Goal: Transaction & Acquisition: Purchase product/service

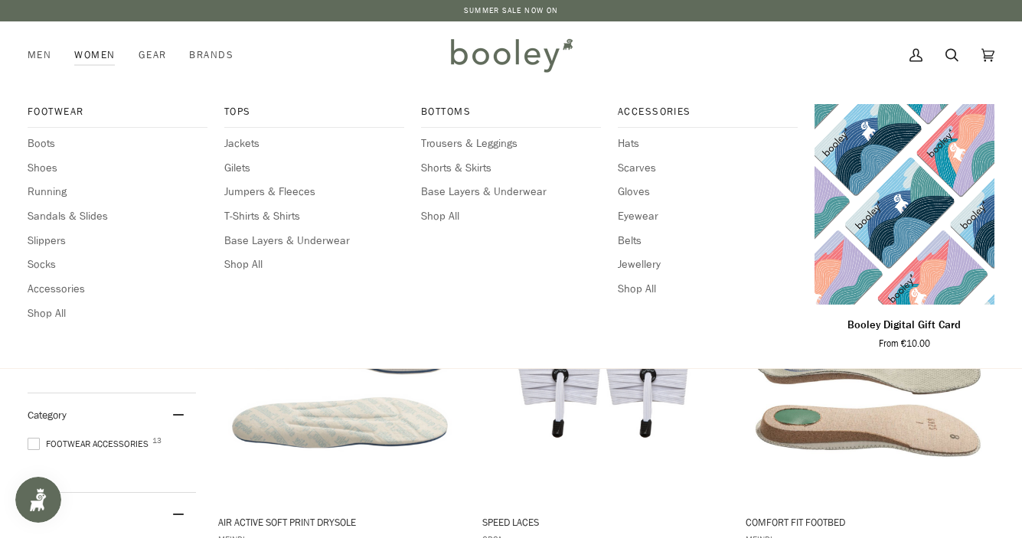
click at [97, 57] on link "Women" at bounding box center [95, 54] width 64 height 67
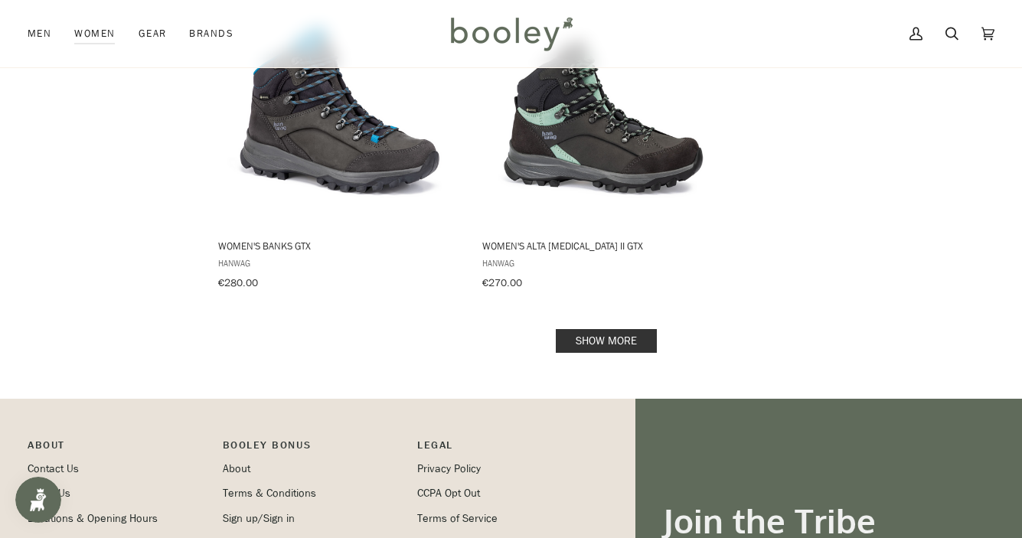
scroll to position [2200, 0]
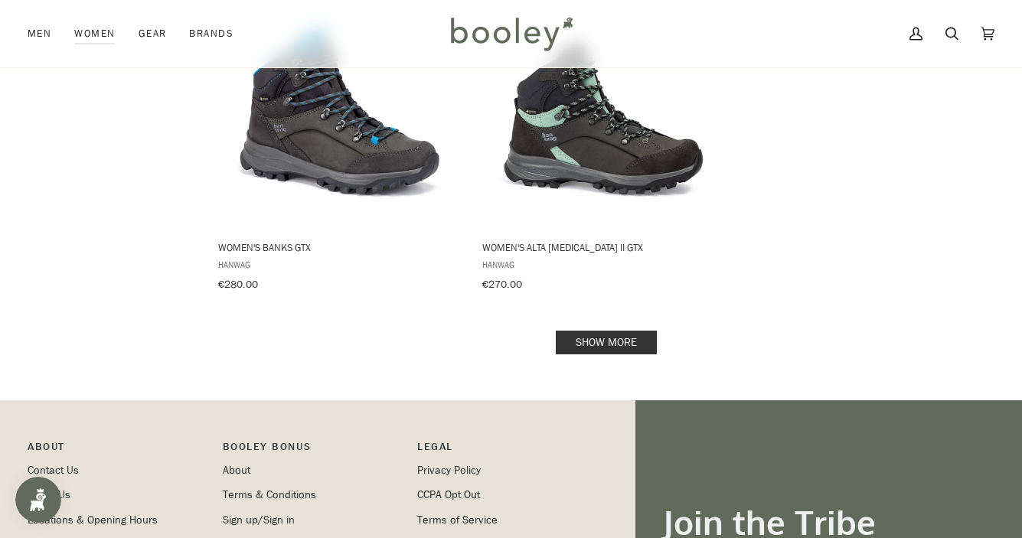
click at [581, 332] on link "Show more" at bounding box center [606, 343] width 101 height 24
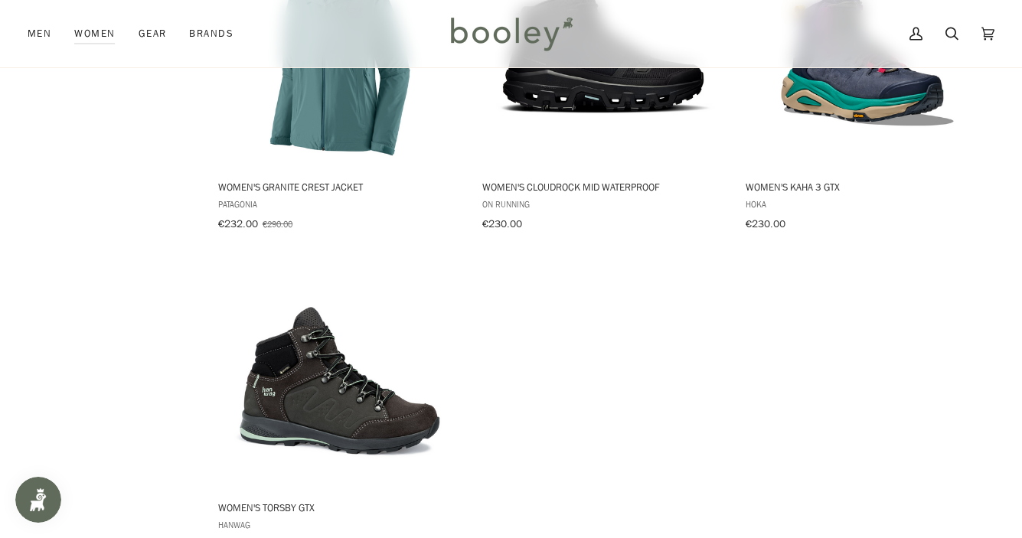
scroll to position [4346, 0]
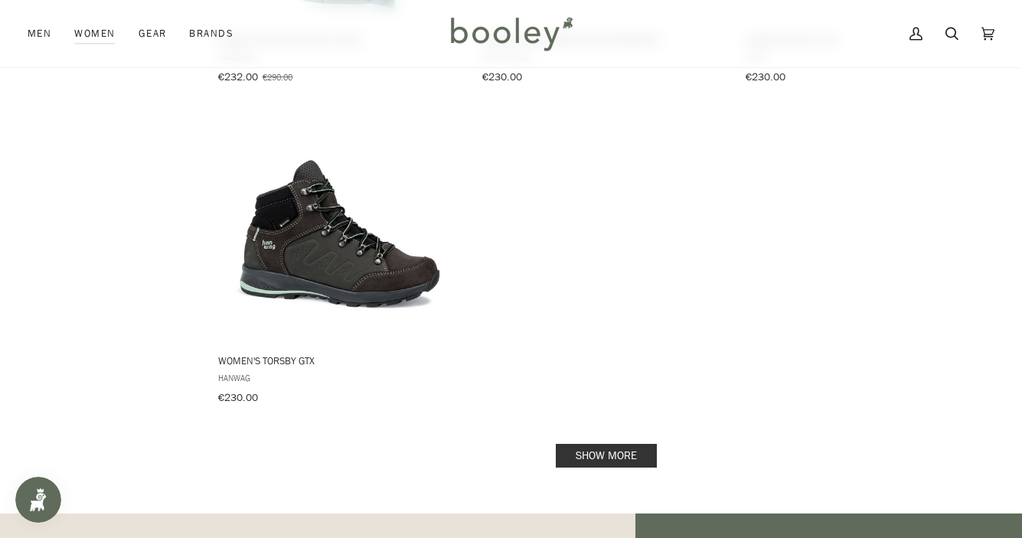
click at [610, 444] on link "Show more" at bounding box center [606, 456] width 101 height 24
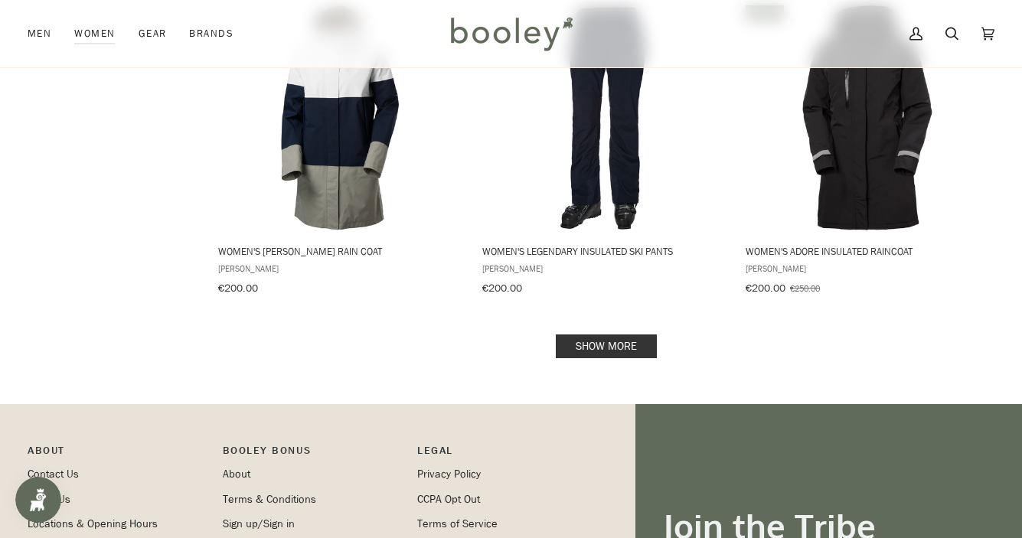
scroll to position [6400, 0]
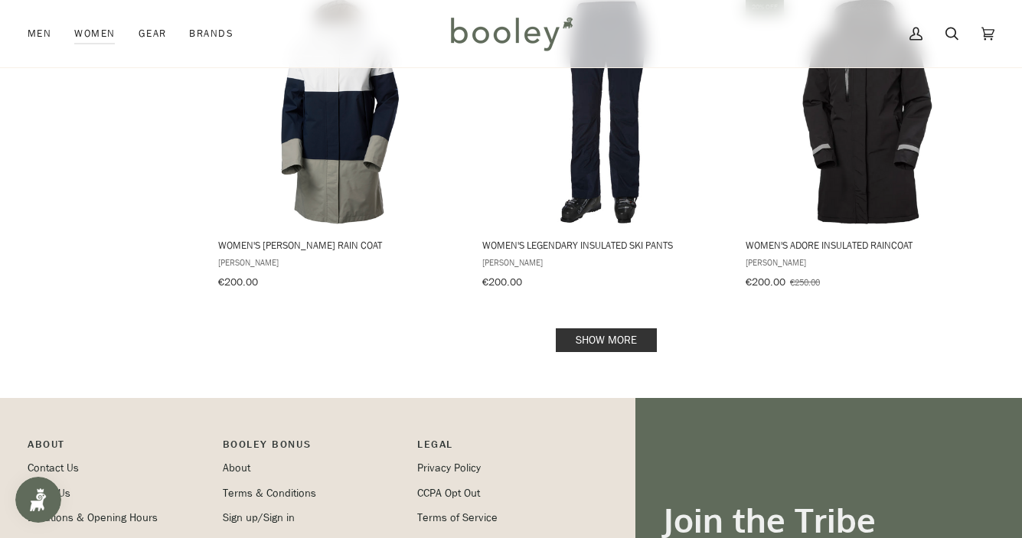
click at [598, 328] on link "Show more" at bounding box center [606, 340] width 101 height 24
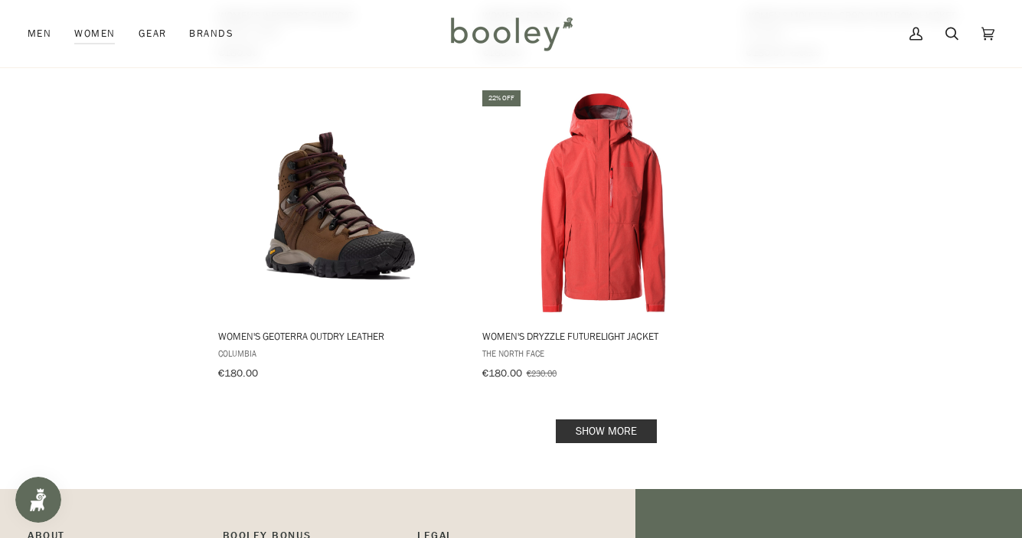
scroll to position [8558, 0]
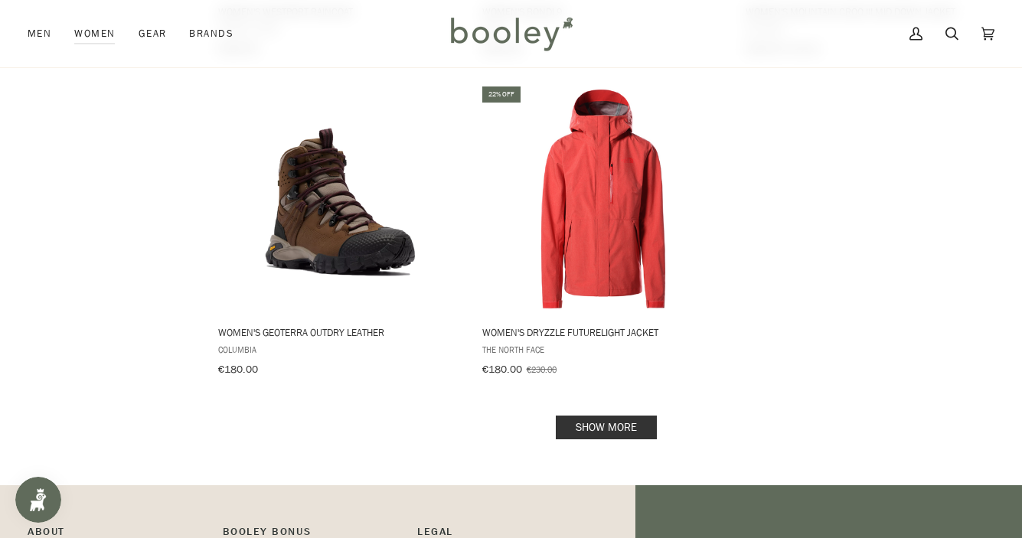
click at [592, 416] on link "Show more" at bounding box center [606, 428] width 101 height 24
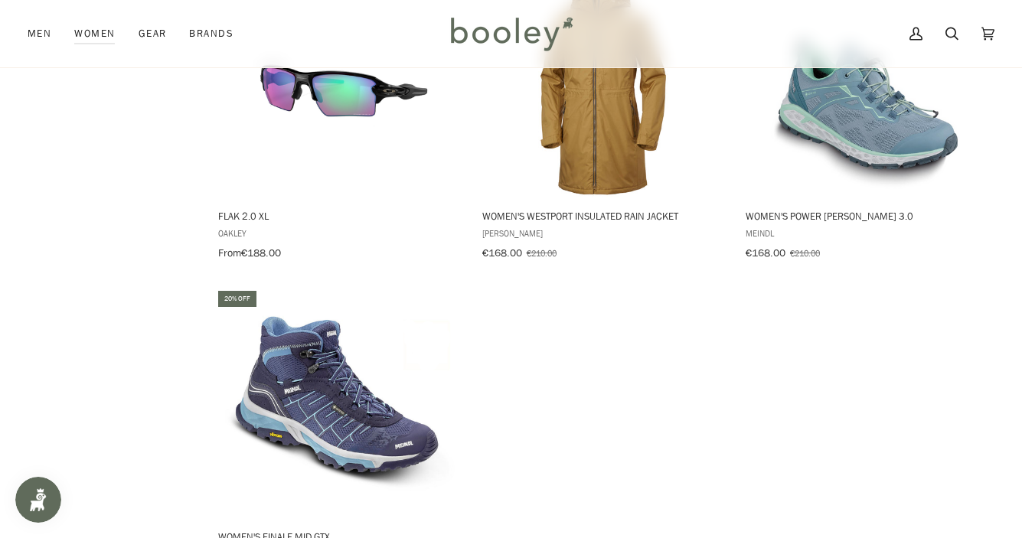
scroll to position [10665, 0]
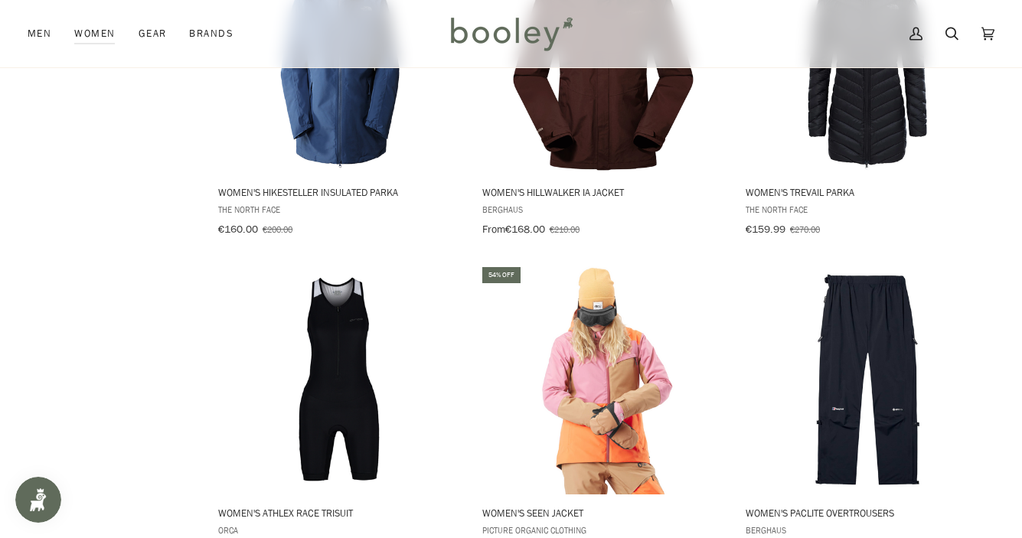
scroll to position [12592, 0]
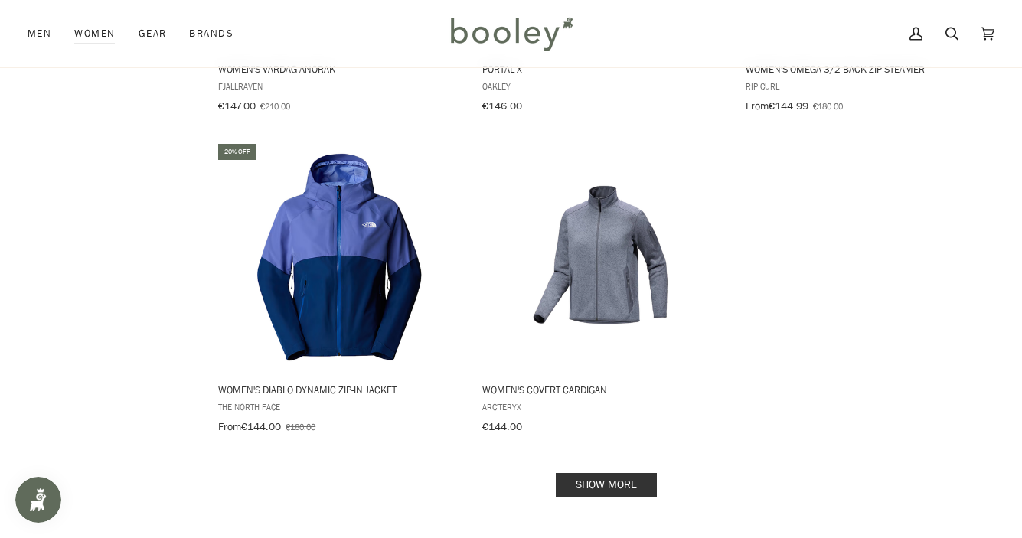
scroll to position [14918, 0]
click at [601, 472] on link "Show more" at bounding box center [606, 484] width 101 height 24
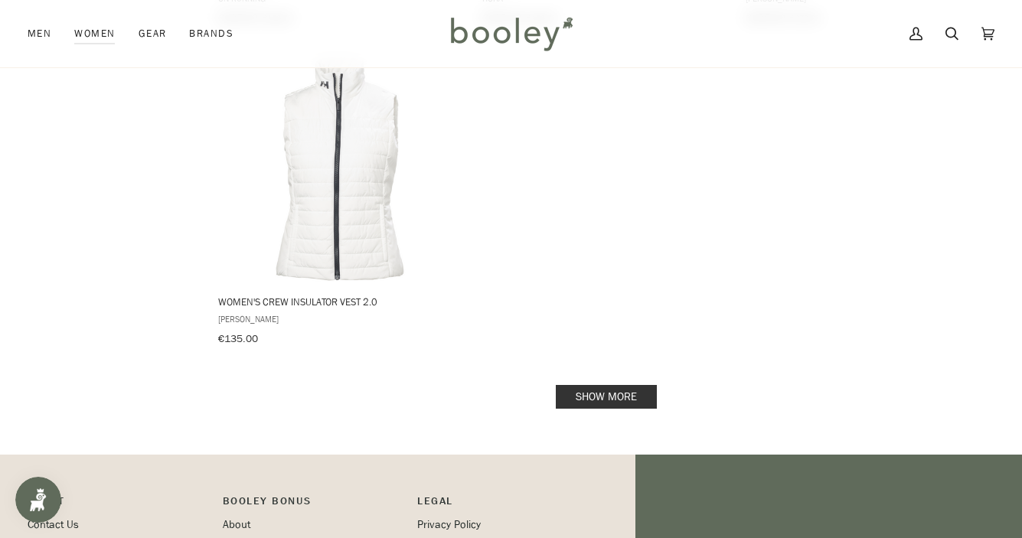
scroll to position [17283, 0]
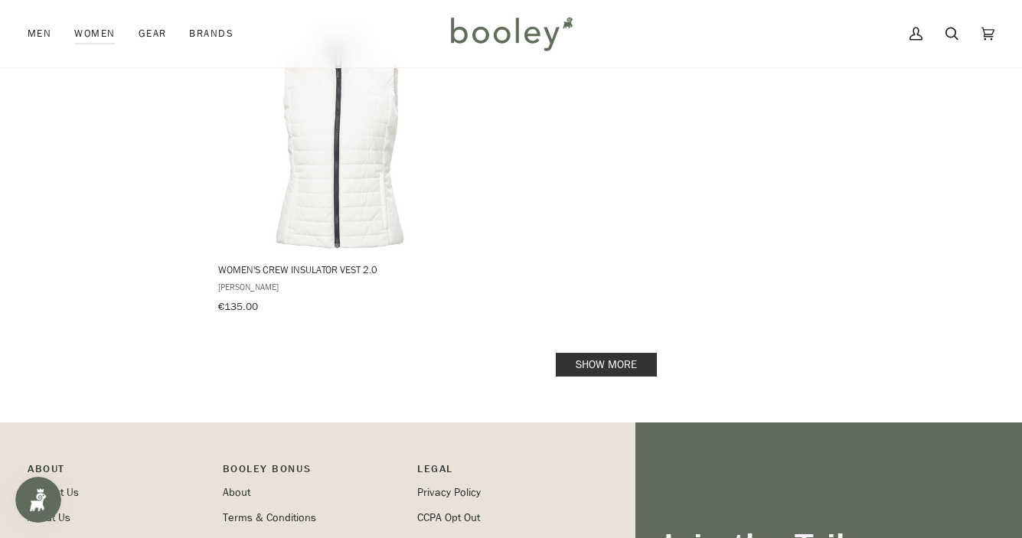
click at [630, 353] on link "Show more" at bounding box center [606, 365] width 101 height 24
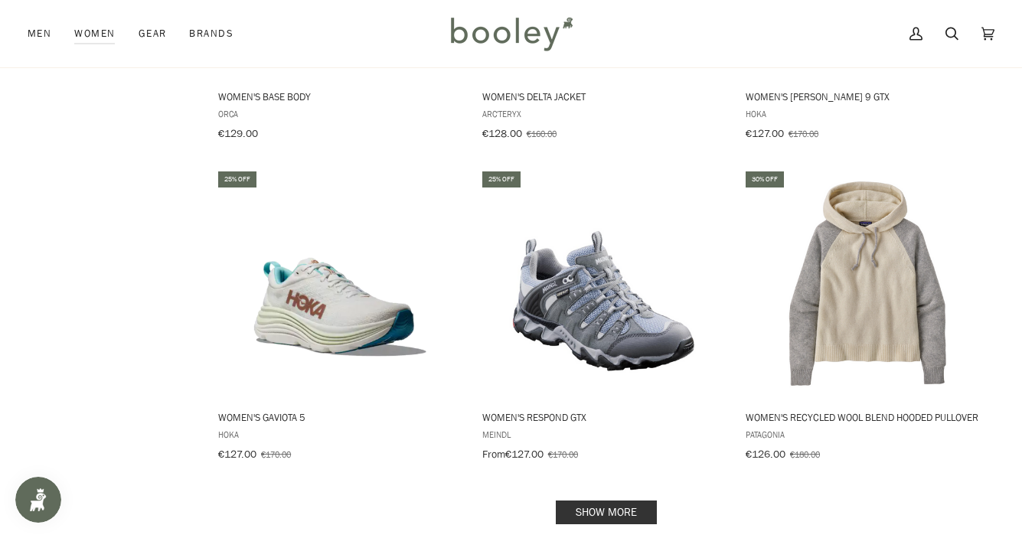
scroll to position [19106, 0]
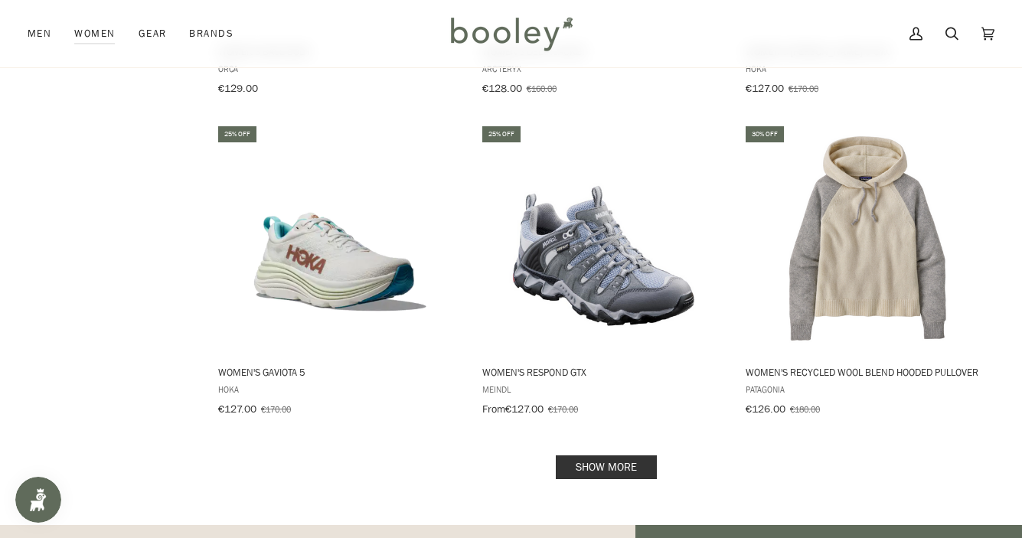
click at [570, 456] on link "Show more" at bounding box center [606, 468] width 101 height 24
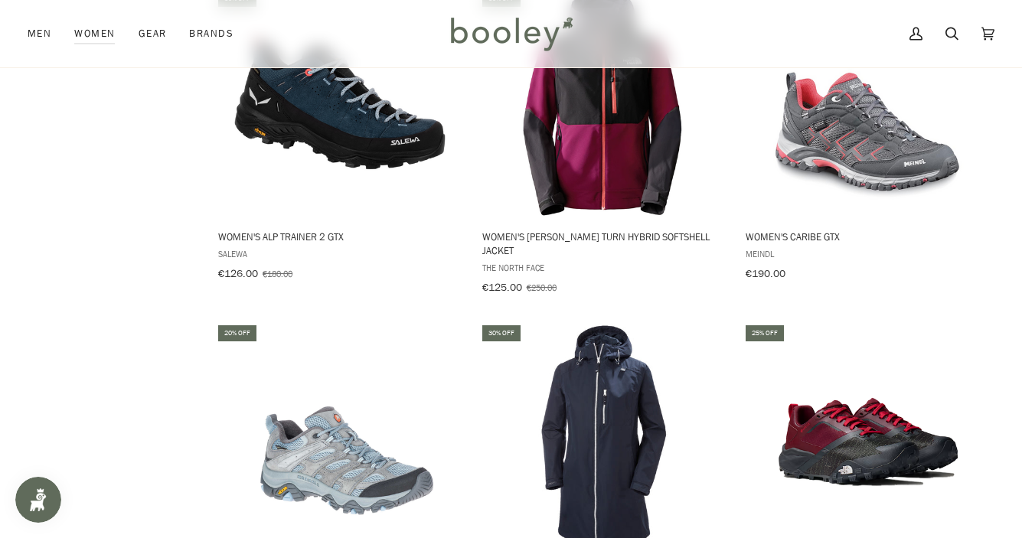
scroll to position [19951, 0]
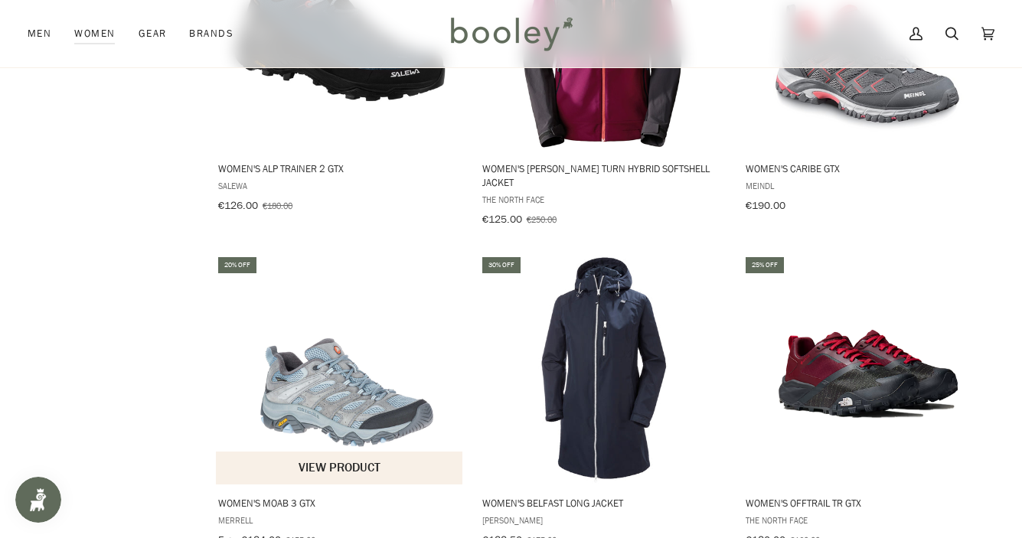
click at [313, 452] on button "View product" at bounding box center [339, 468] width 247 height 33
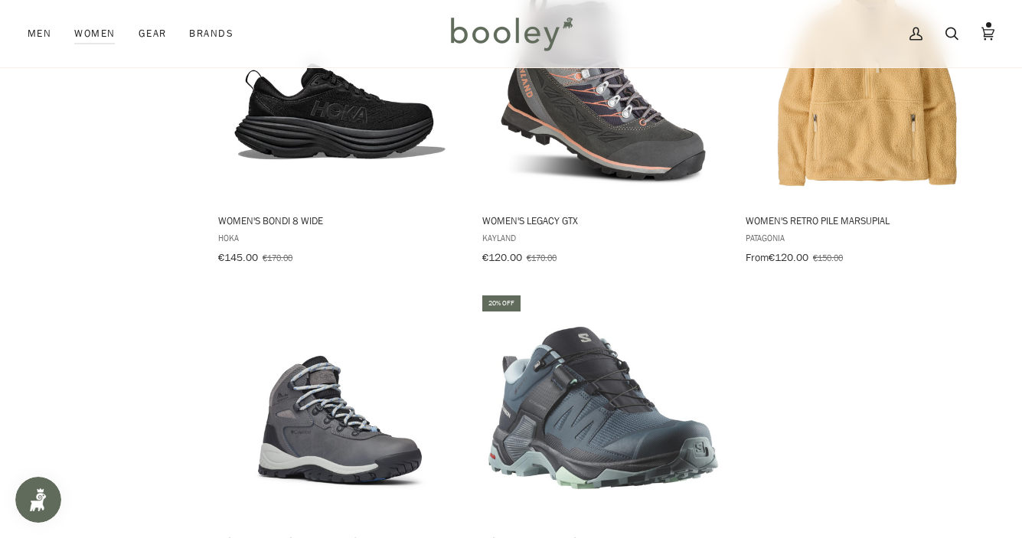
scroll to position [21197, 0]
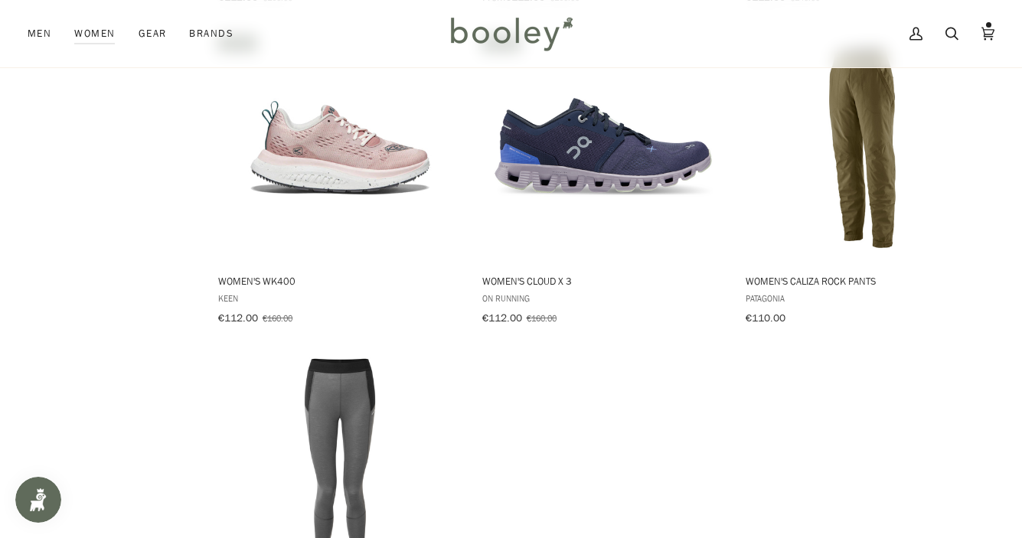
scroll to position [23396, 0]
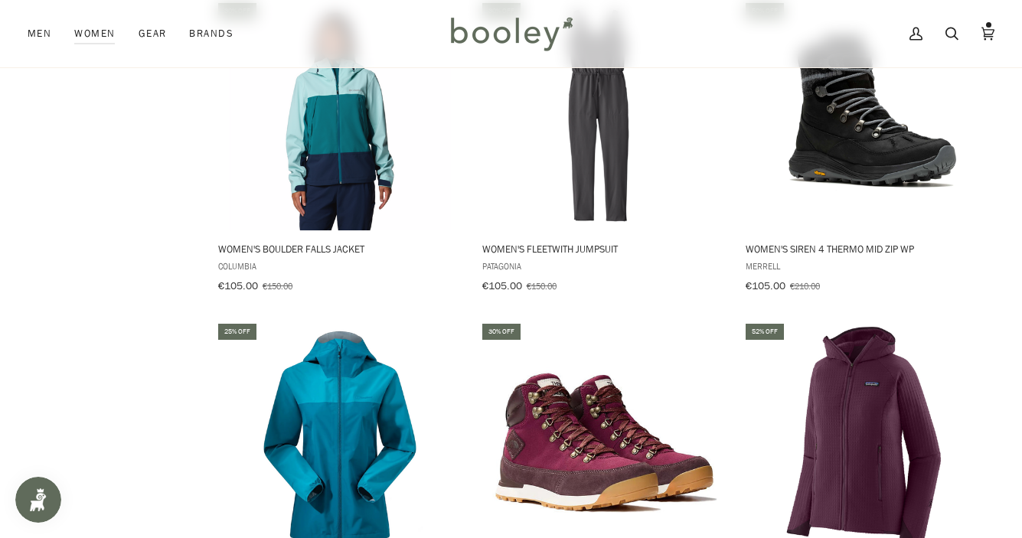
scroll to position [25356, 0]
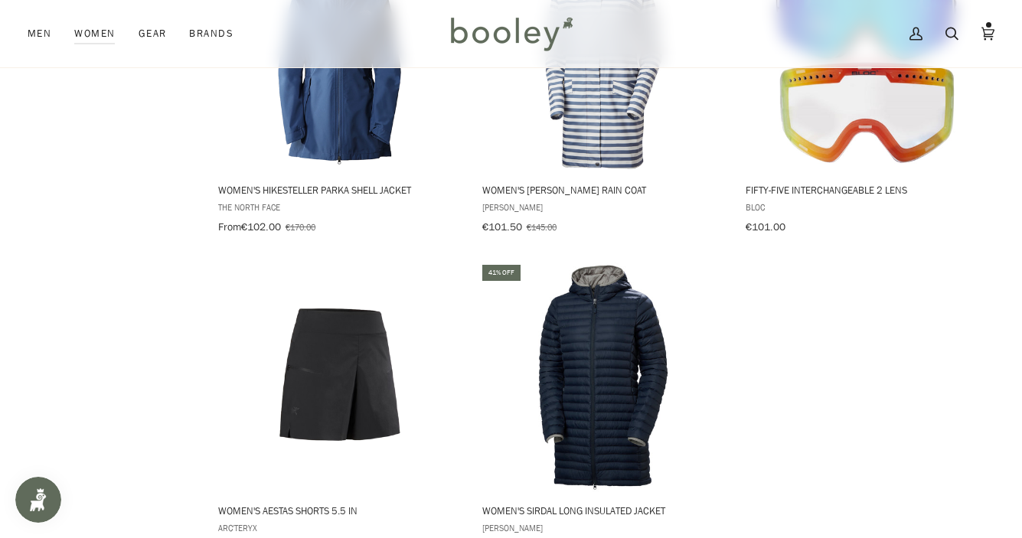
scroll to position [27662, 0]
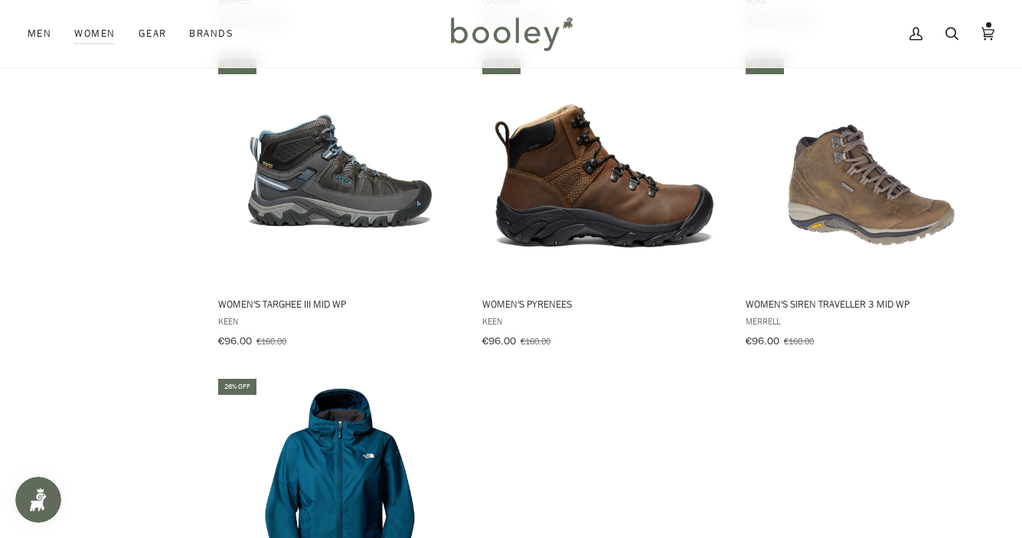
scroll to position [29817, 0]
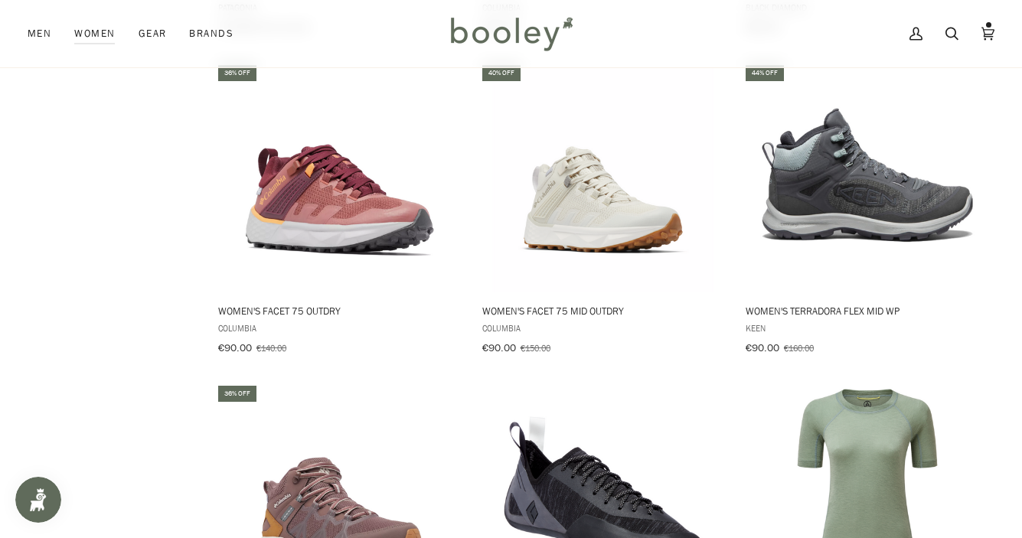
scroll to position [31762, 0]
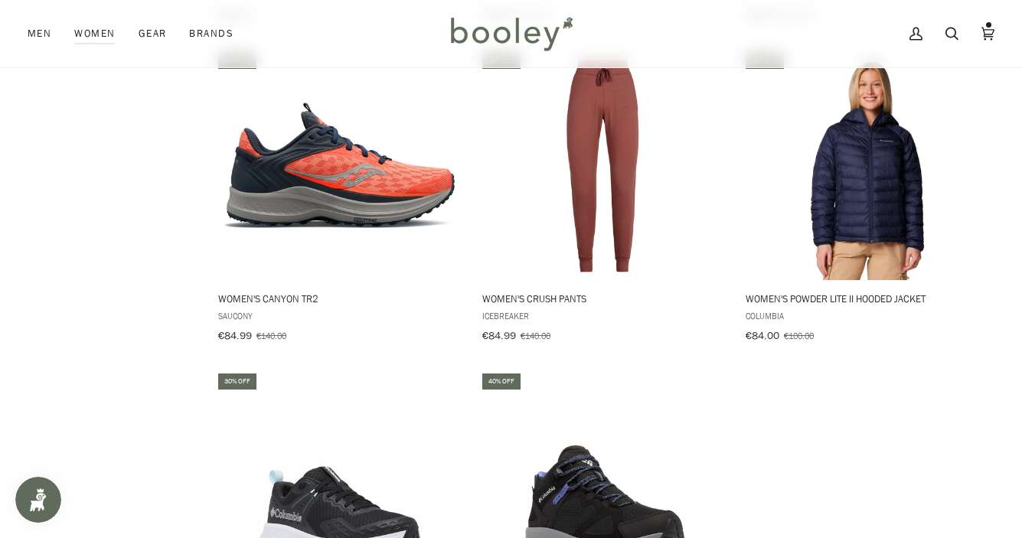
scroll to position [34010, 0]
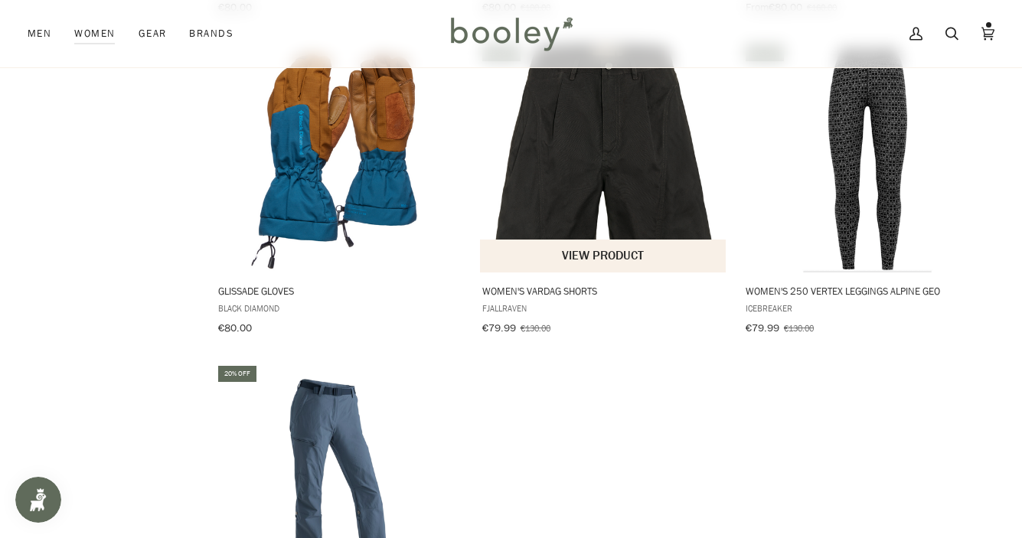
scroll to position [36259, 0]
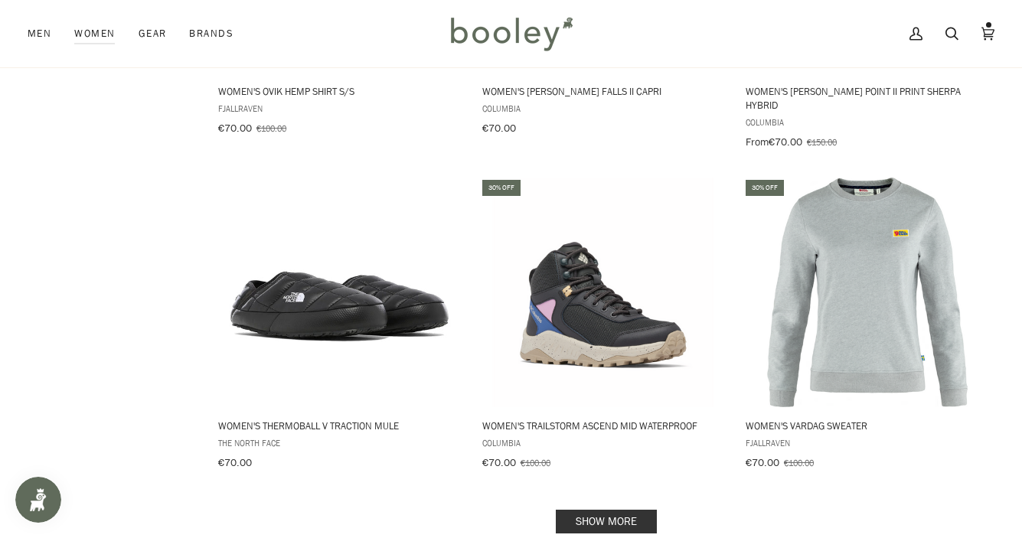
scroll to position [38381, 0]
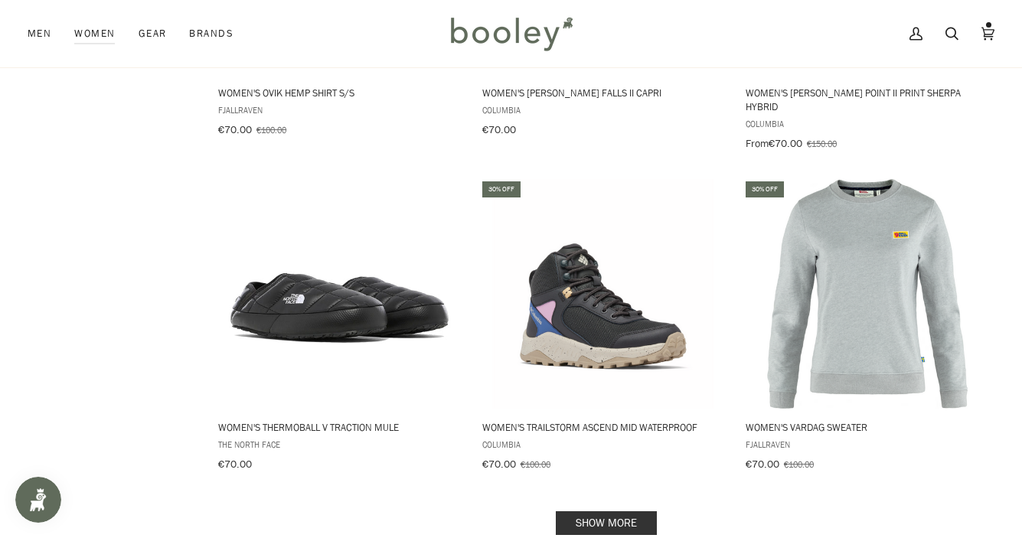
click at [602, 511] on link "Show more" at bounding box center [606, 523] width 101 height 24
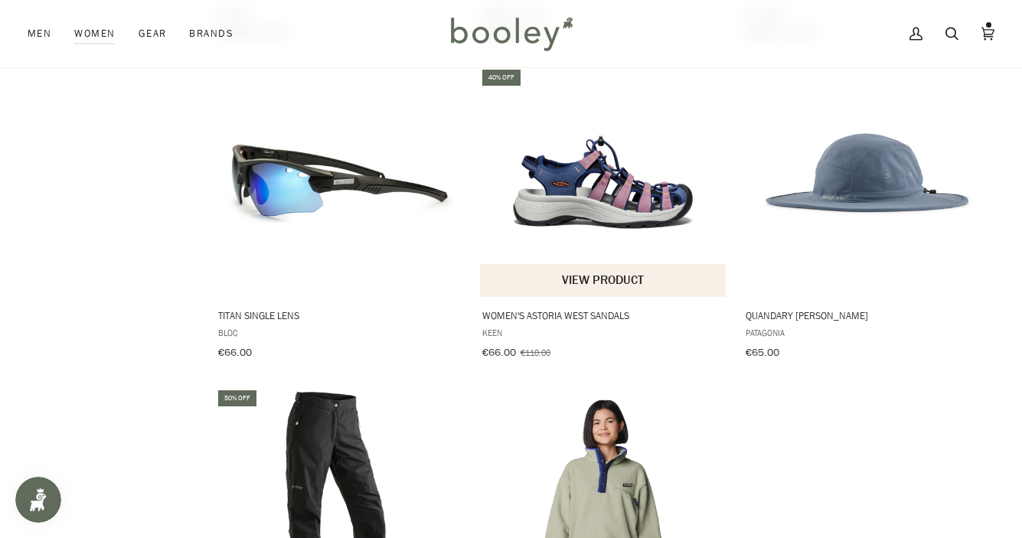
scroll to position [40446, 0]
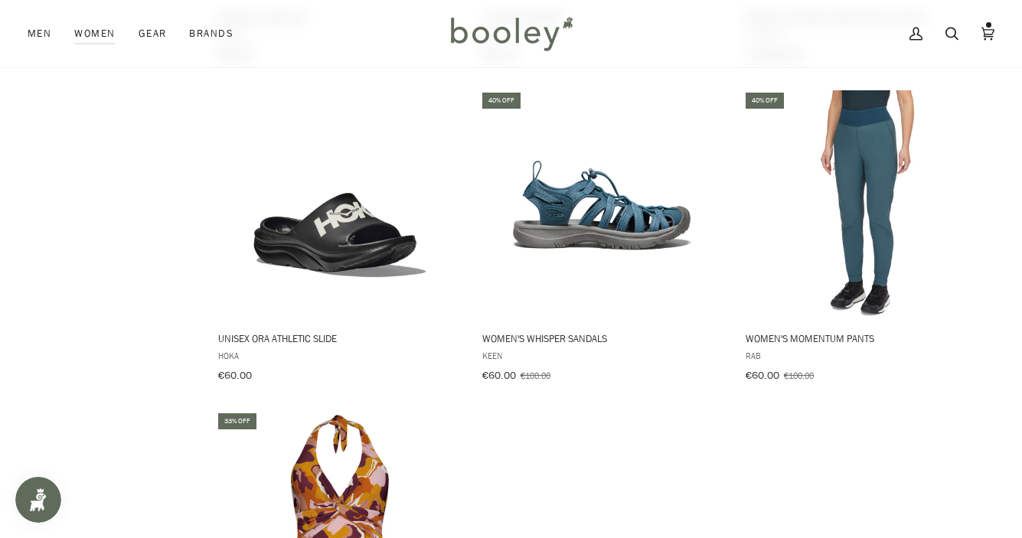
scroll to position [42717, 0]
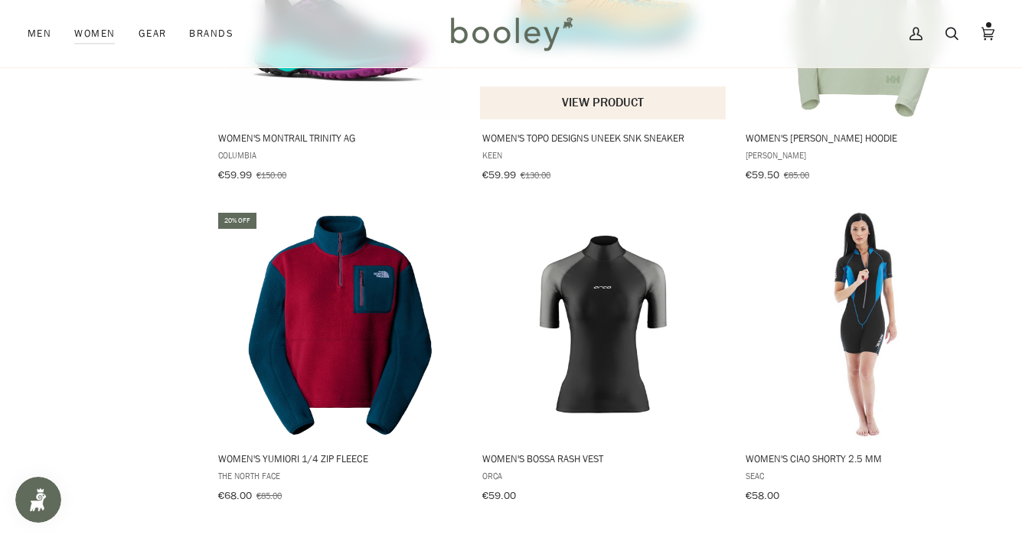
scroll to position [44771, 0]
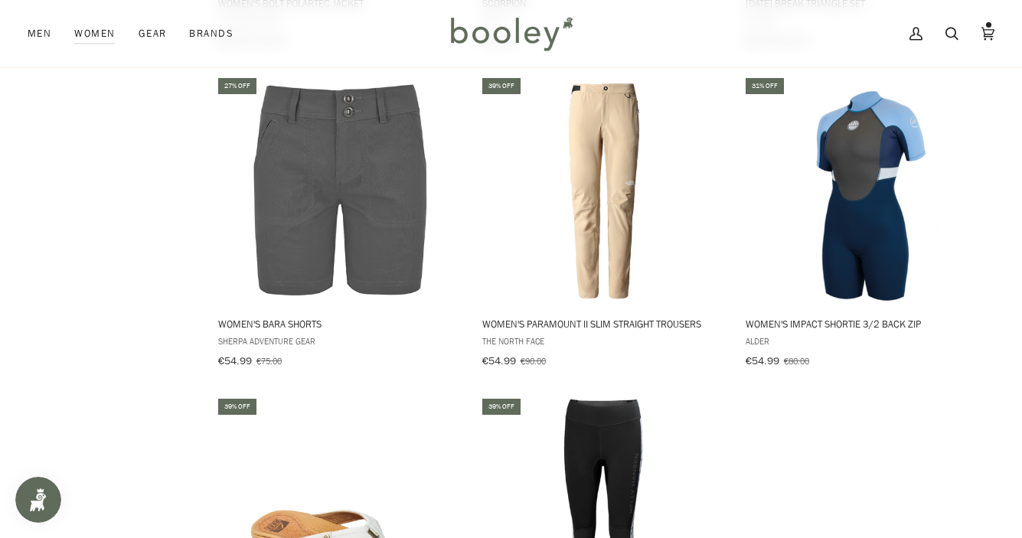
scroll to position [46878, 0]
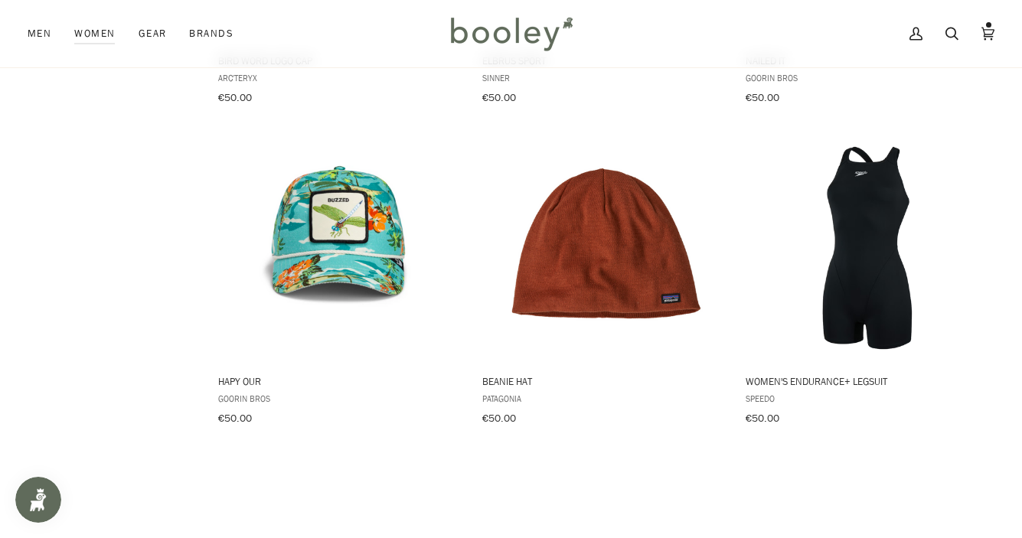
scroll to position [49015, 0]
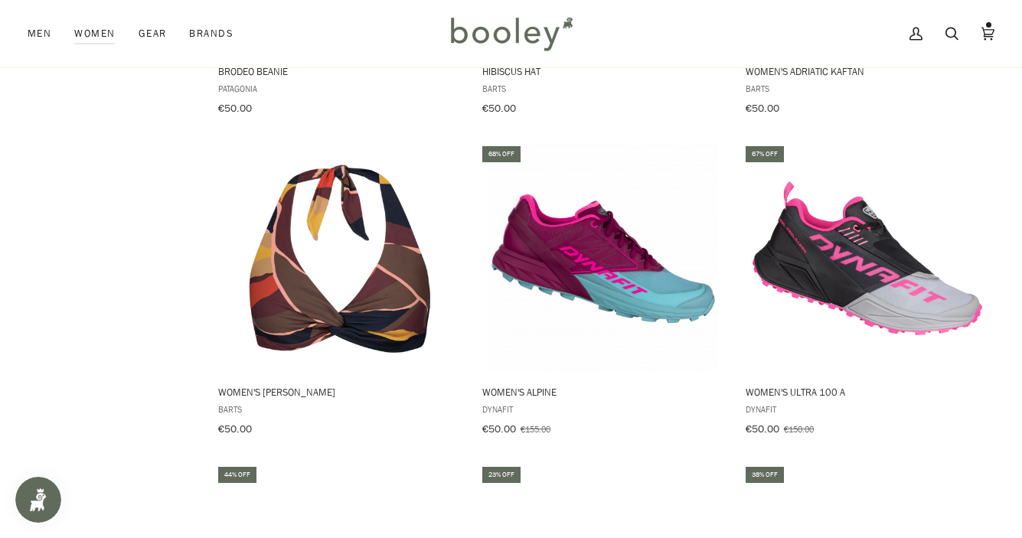
scroll to position [50929, 0]
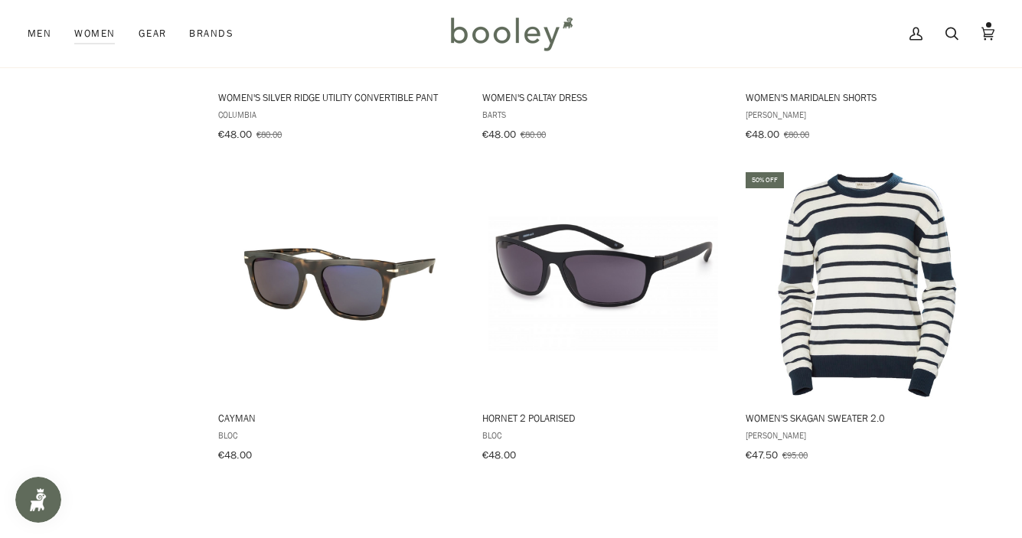
scroll to position [53163, 0]
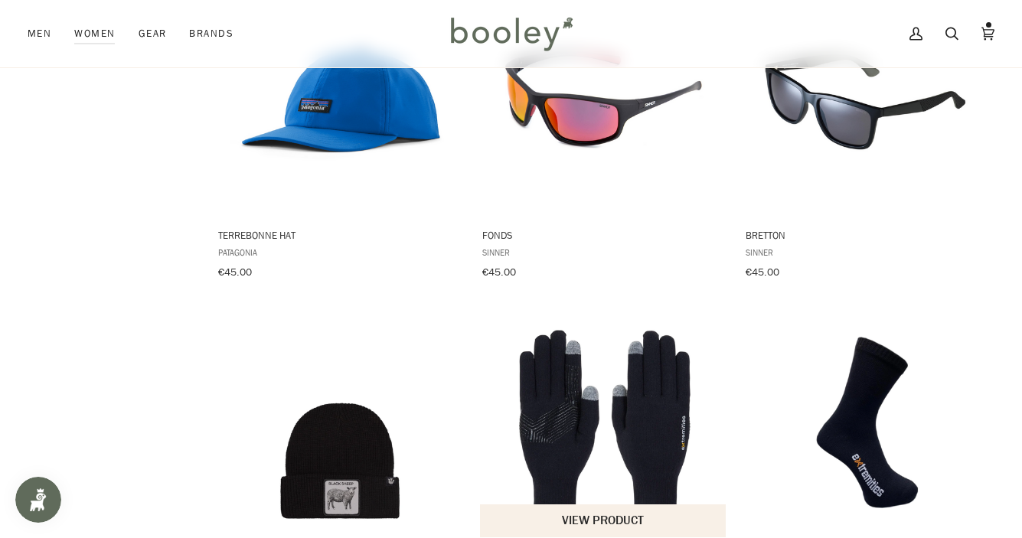
scroll to position [55272, 0]
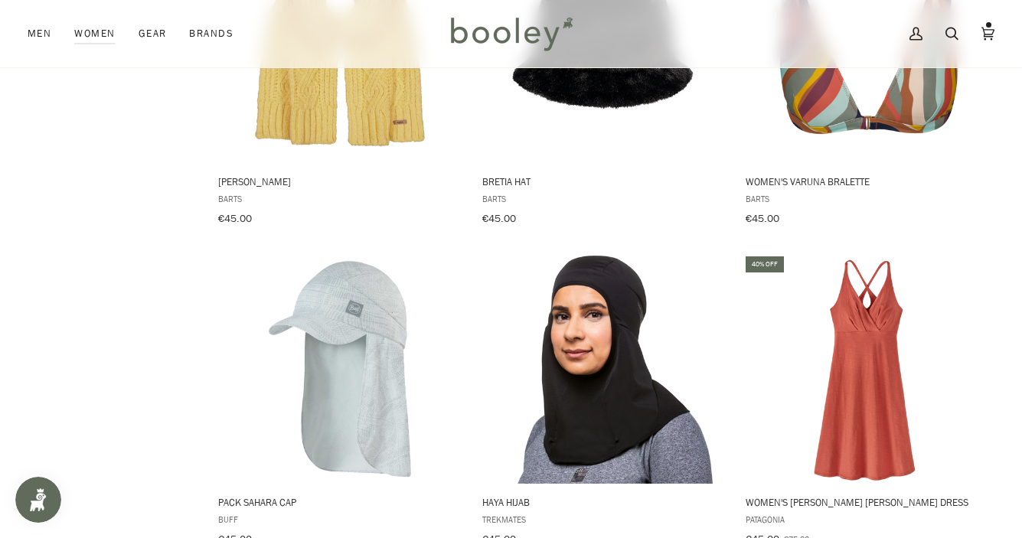
scroll to position [57440, 0]
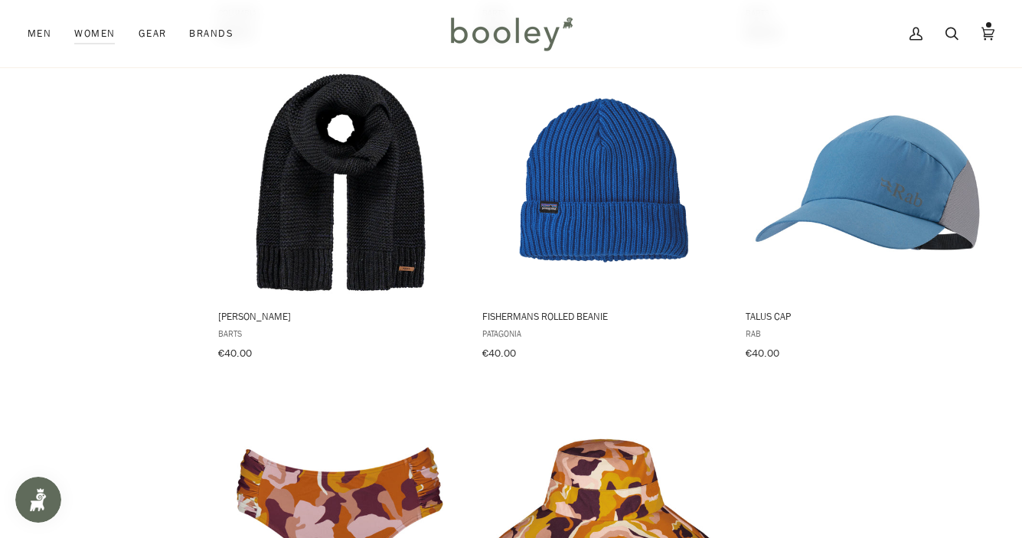
scroll to position [59681, 0]
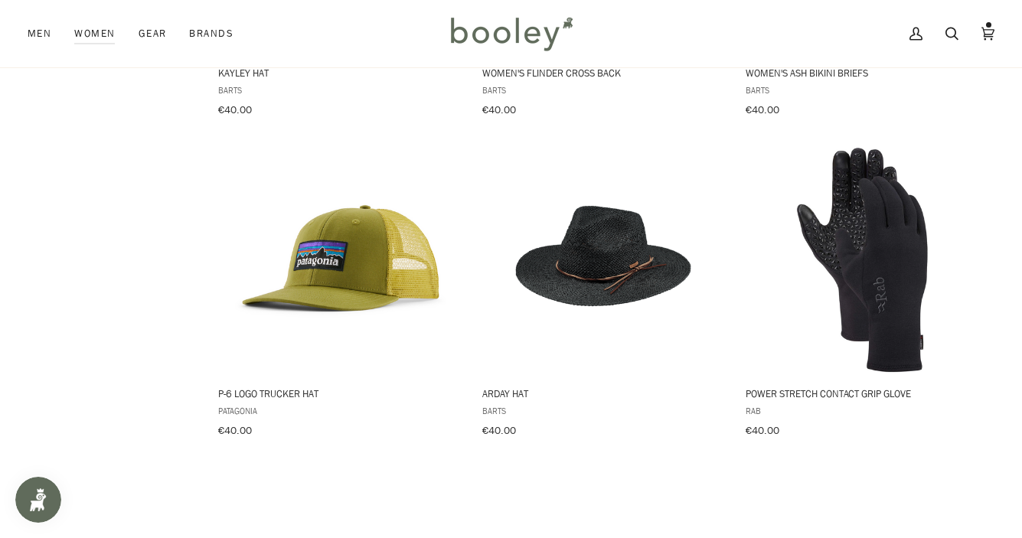
scroll to position [61850, 0]
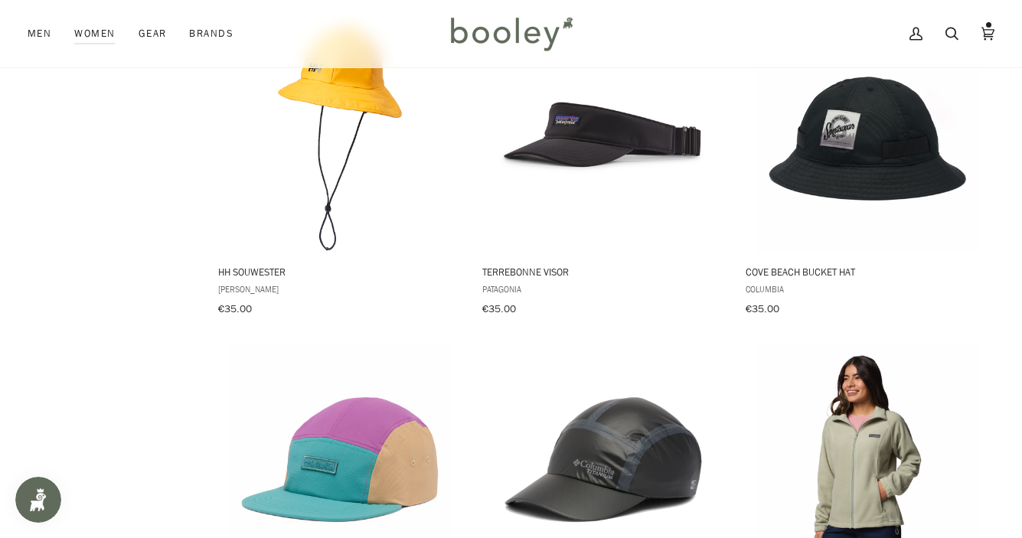
scroll to position [63897, 0]
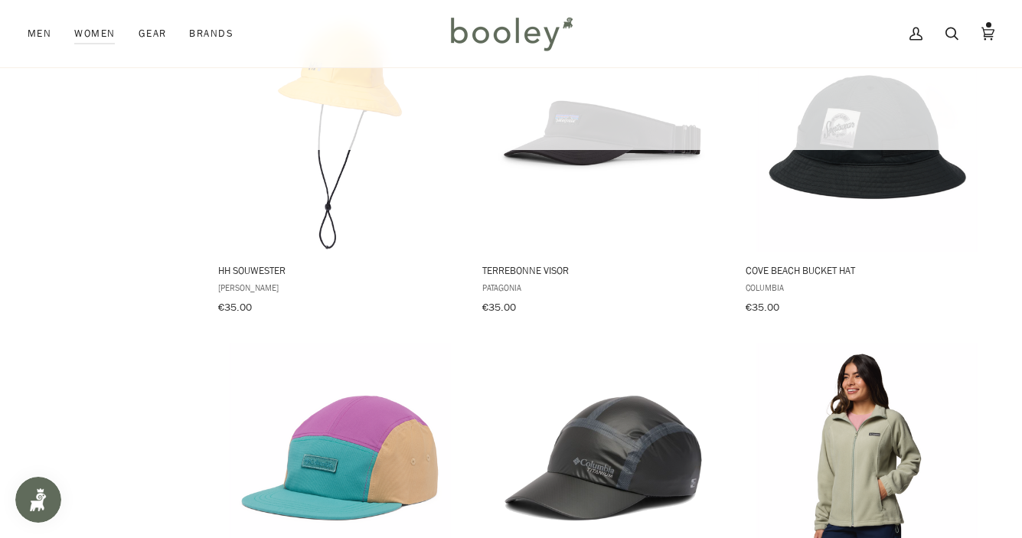
scroll to position [63604, 0]
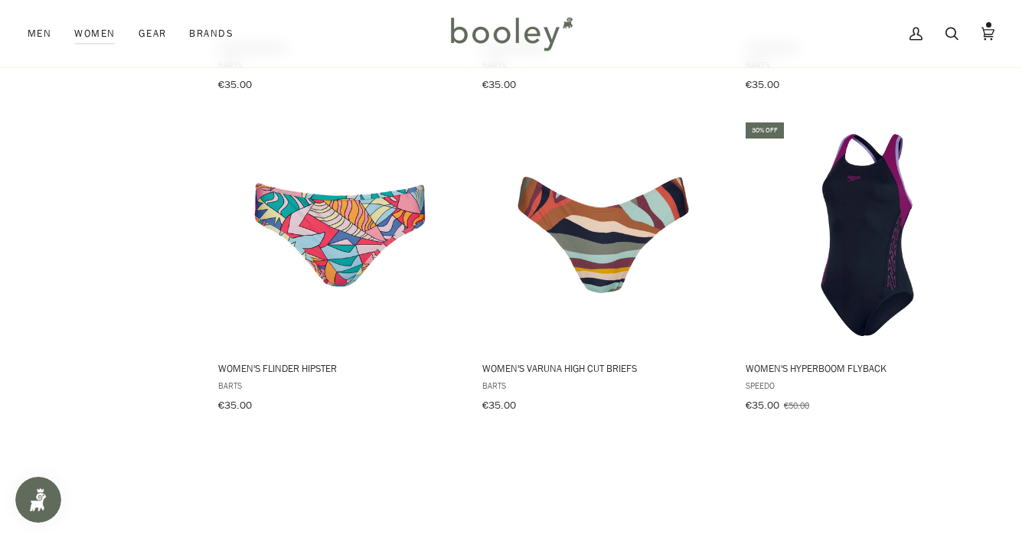
scroll to position [66045, 0]
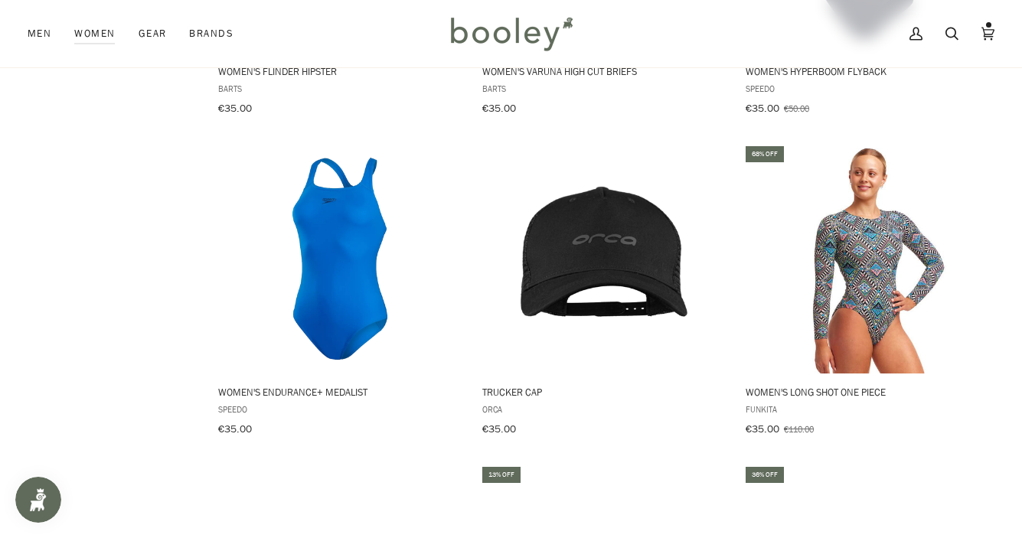
scroll to position [66542, 0]
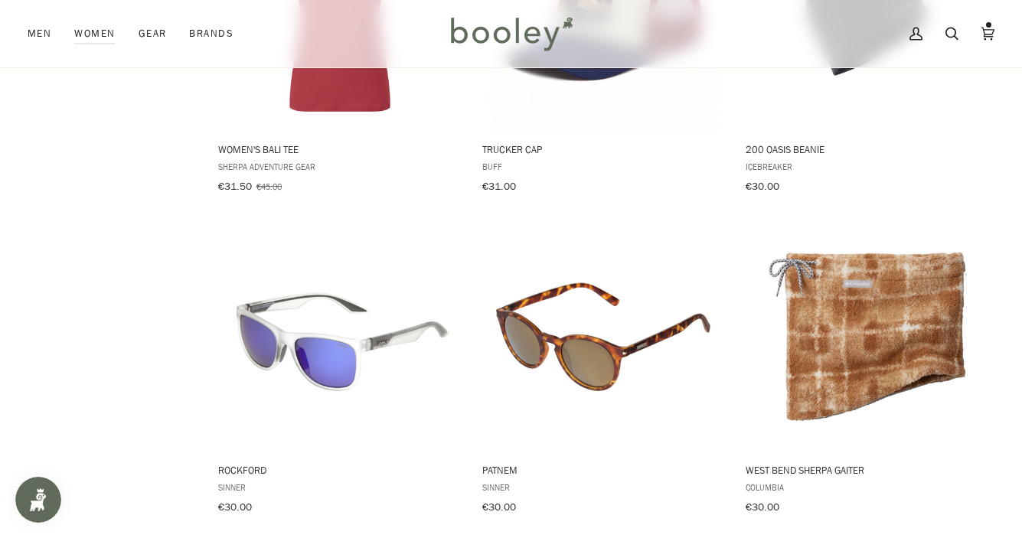
scroll to position [68292, 0]
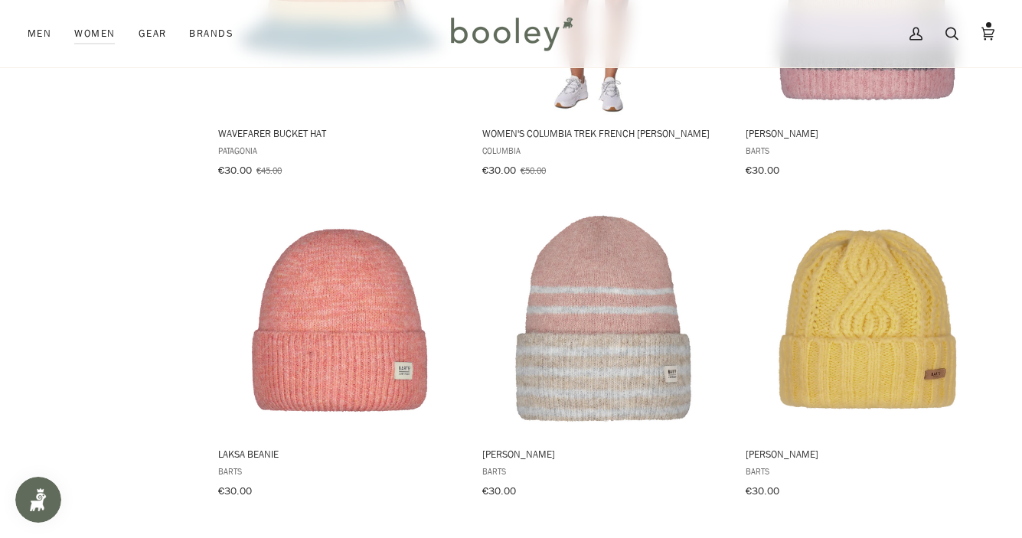
scroll to position [70174, 0]
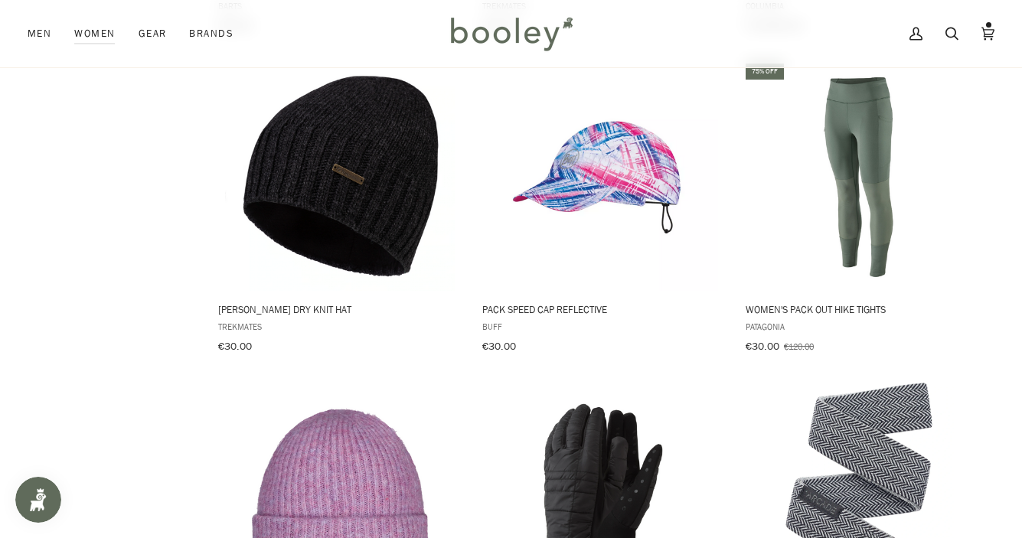
scroll to position [72307, 0]
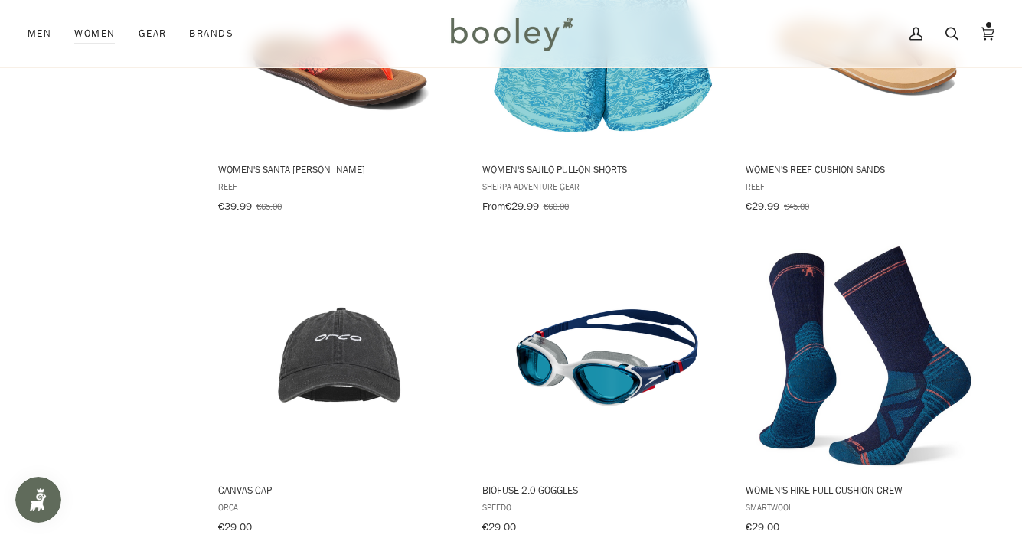
scroll to position [74613, 0]
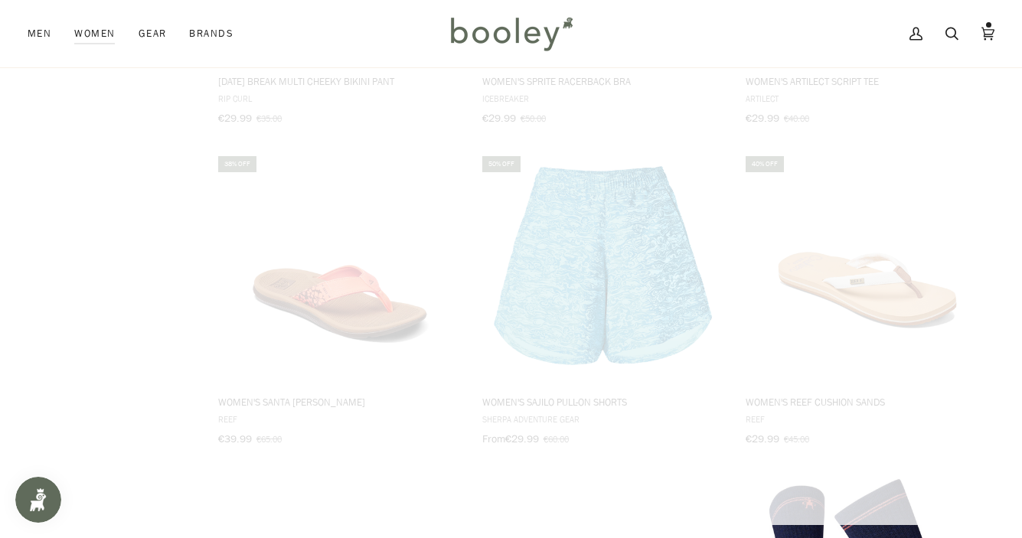
scroll to position [74206, 0]
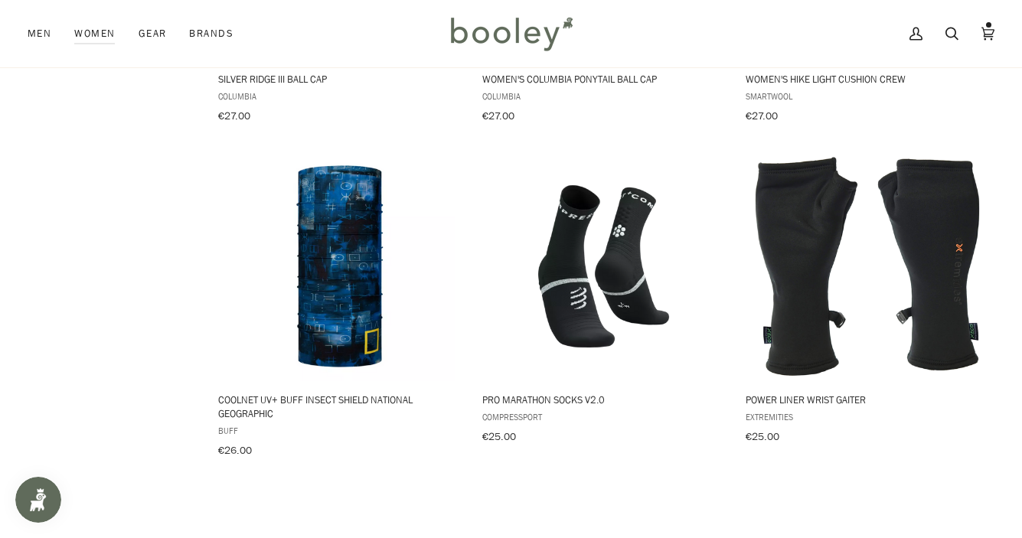
scroll to position [76639, 0]
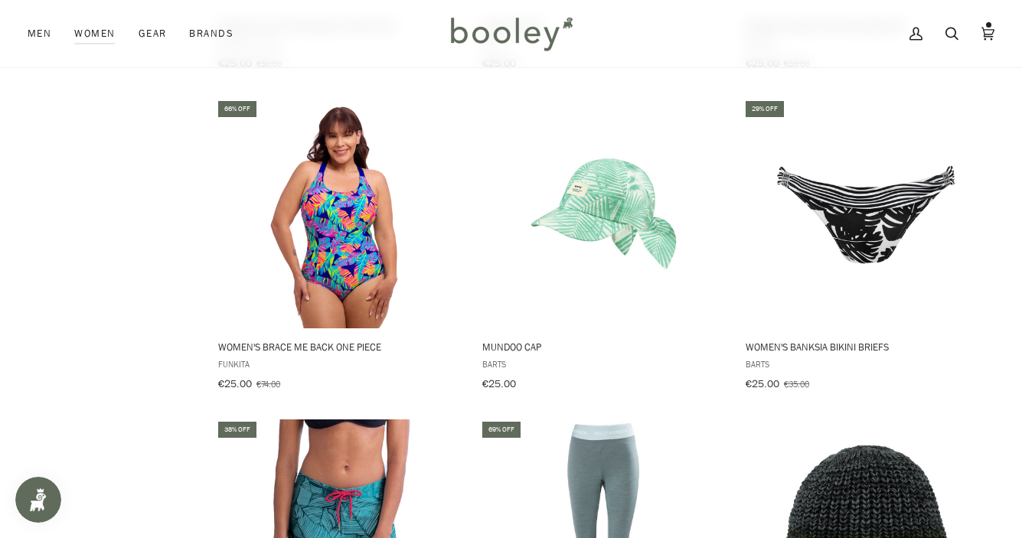
scroll to position [78630, 0]
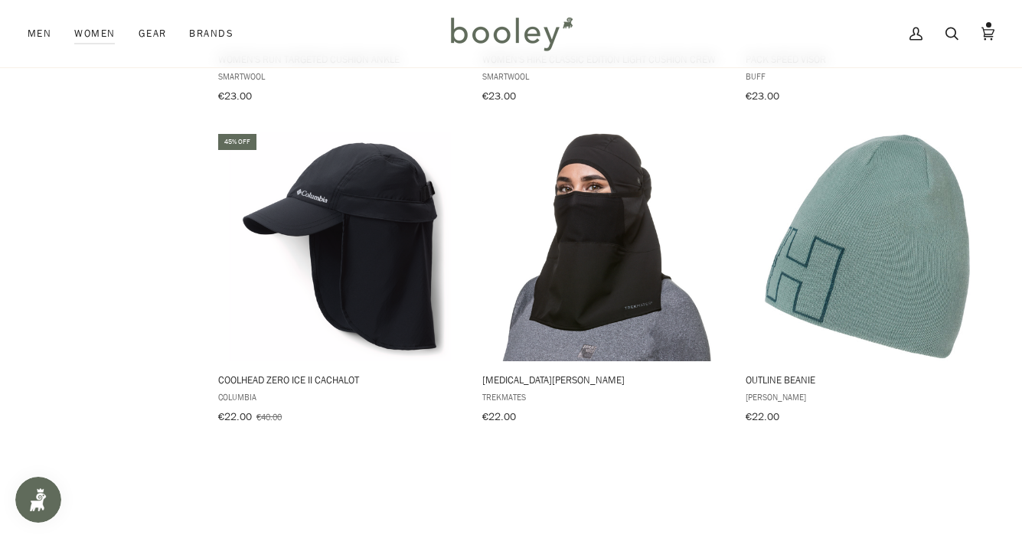
scroll to position [80864, 0]
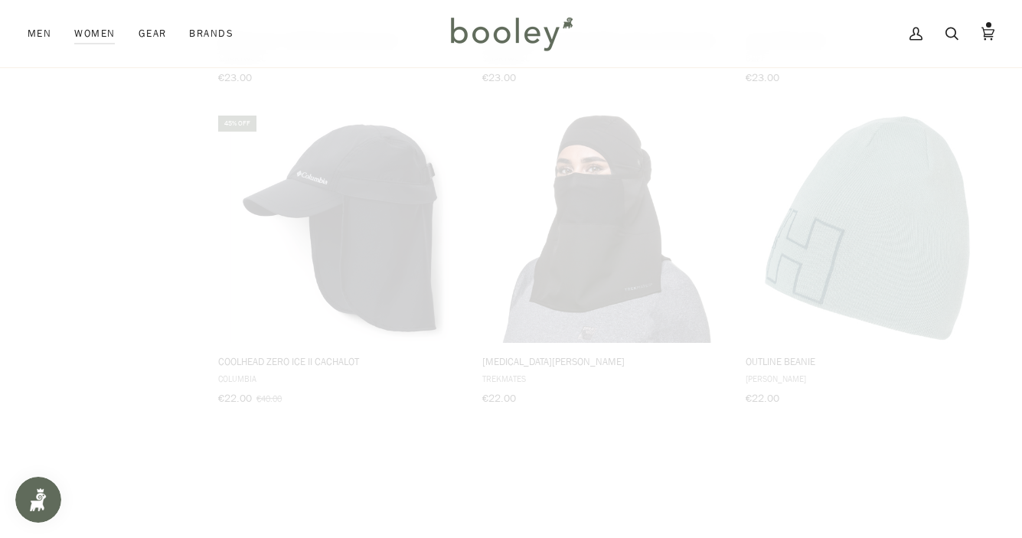
scroll to position [80625, 0]
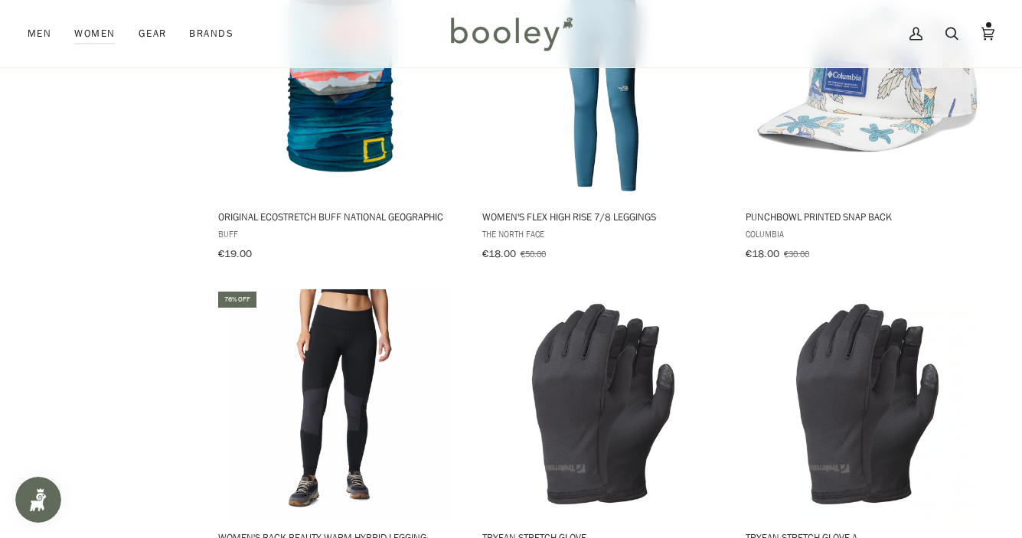
scroll to position [82962, 0]
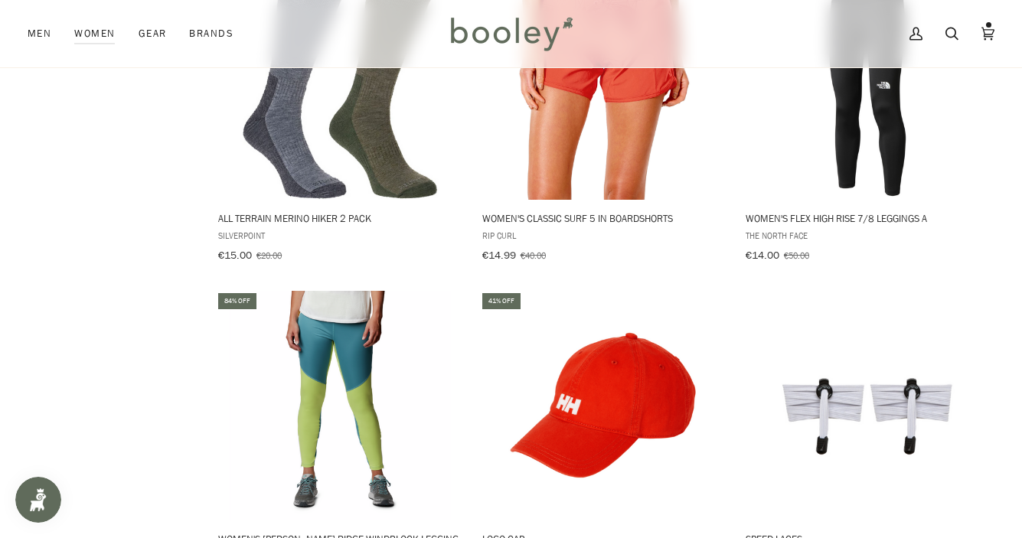
scroll to position [85121, 0]
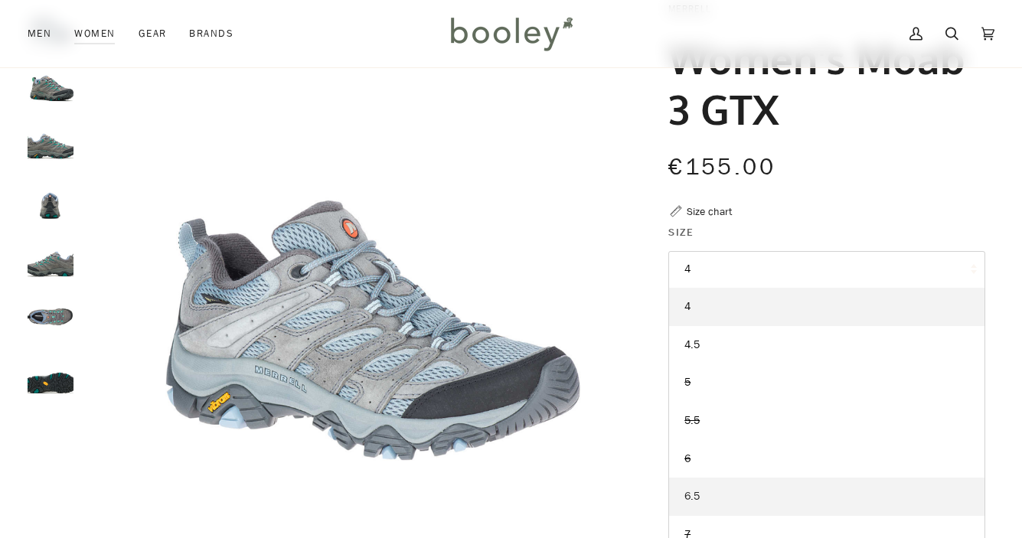
scroll to position [67, 0]
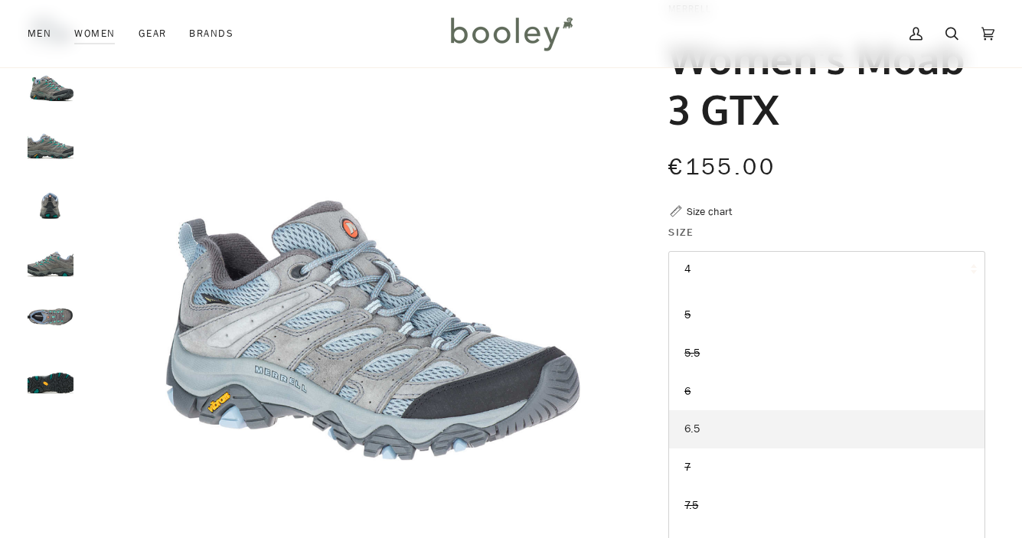
click at [694, 430] on span "6.5" at bounding box center [691, 429] width 15 height 15
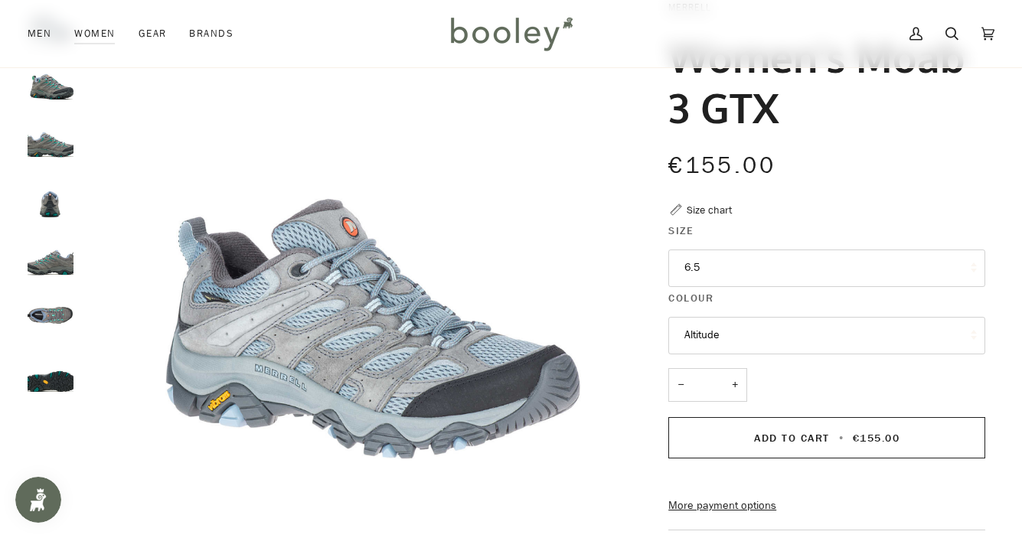
scroll to position [269, 0]
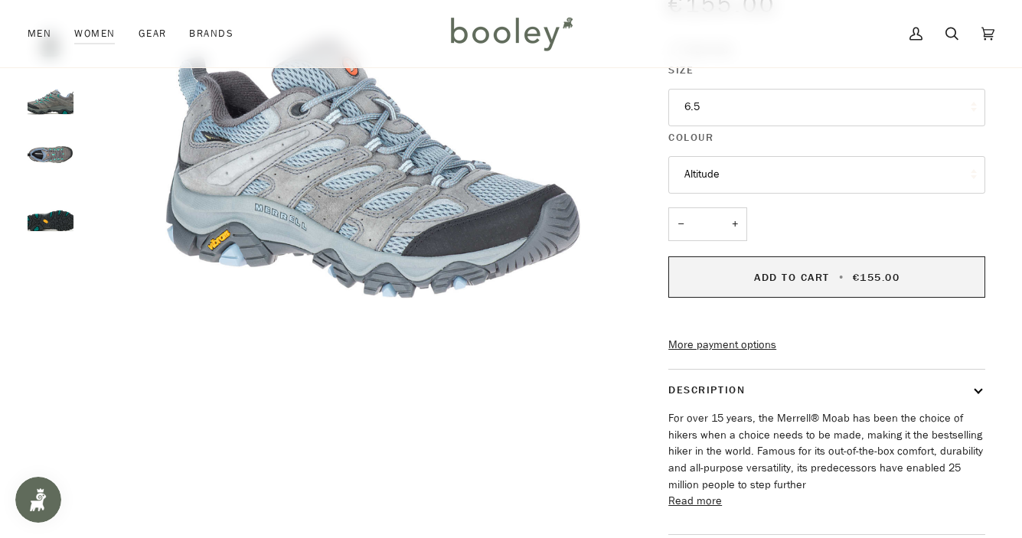
click at [835, 278] on span "•" at bounding box center [842, 277] width 15 height 15
